Goal: Download file/media

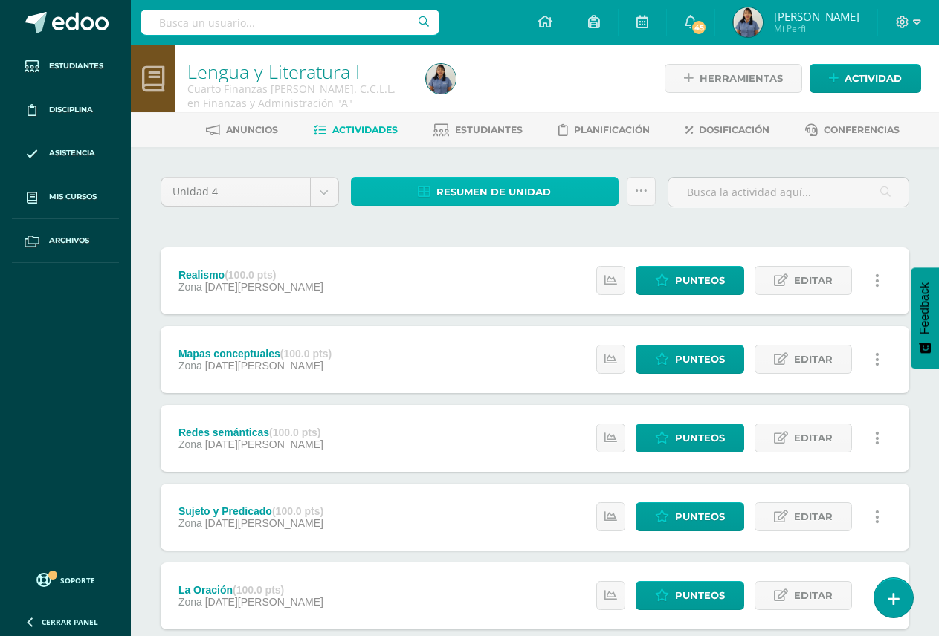
click at [521, 192] on span "Resumen de unidad" at bounding box center [493, 191] width 114 height 27
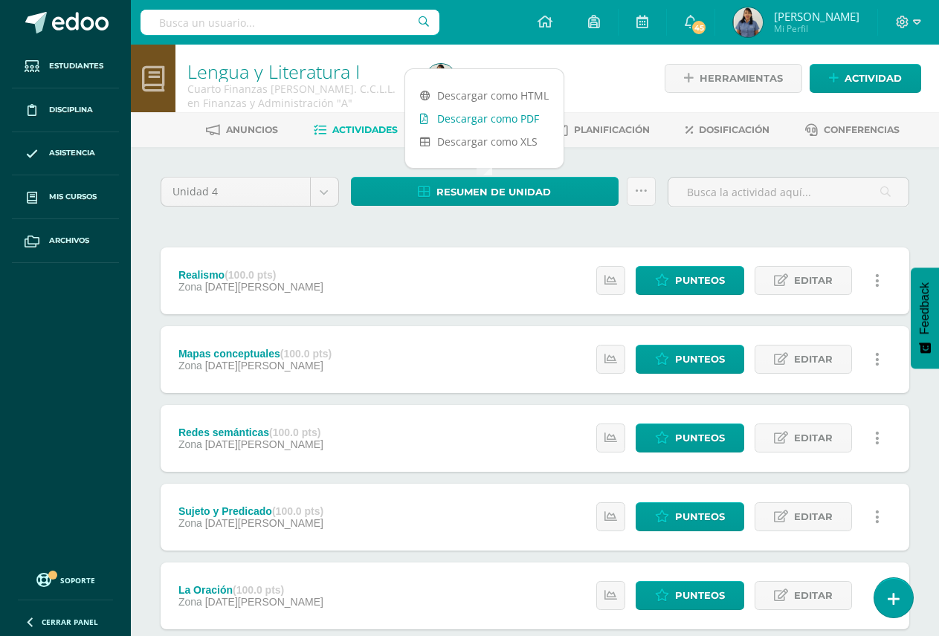
click at [528, 115] on link "Descargar como PDF" at bounding box center [484, 118] width 158 height 23
click at [627, 71] on div at bounding box center [542, 79] width 245 height 68
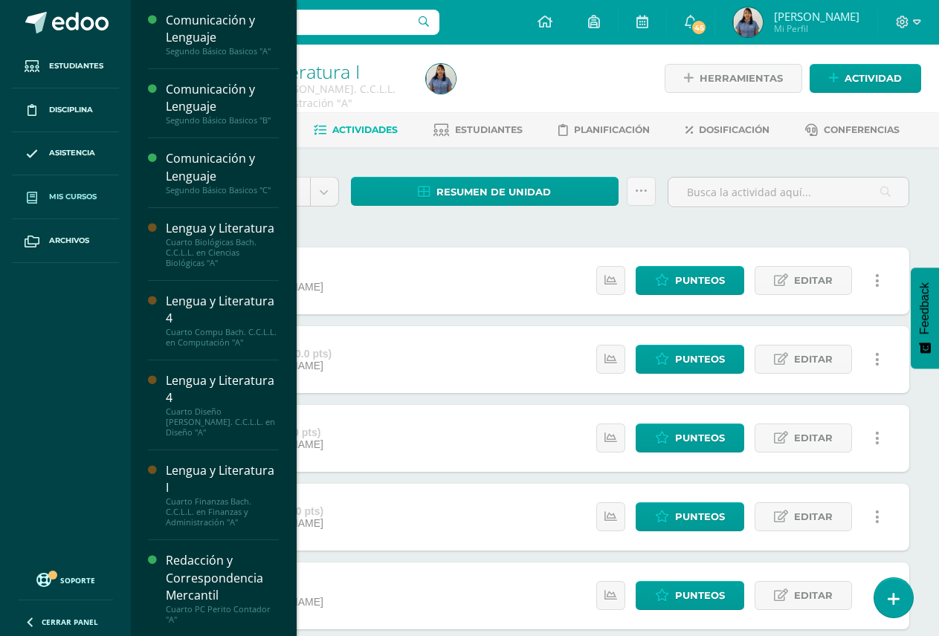
click at [82, 201] on span "Mis cursos" at bounding box center [73, 197] width 48 height 12
